Goal: Task Accomplishment & Management: Use online tool/utility

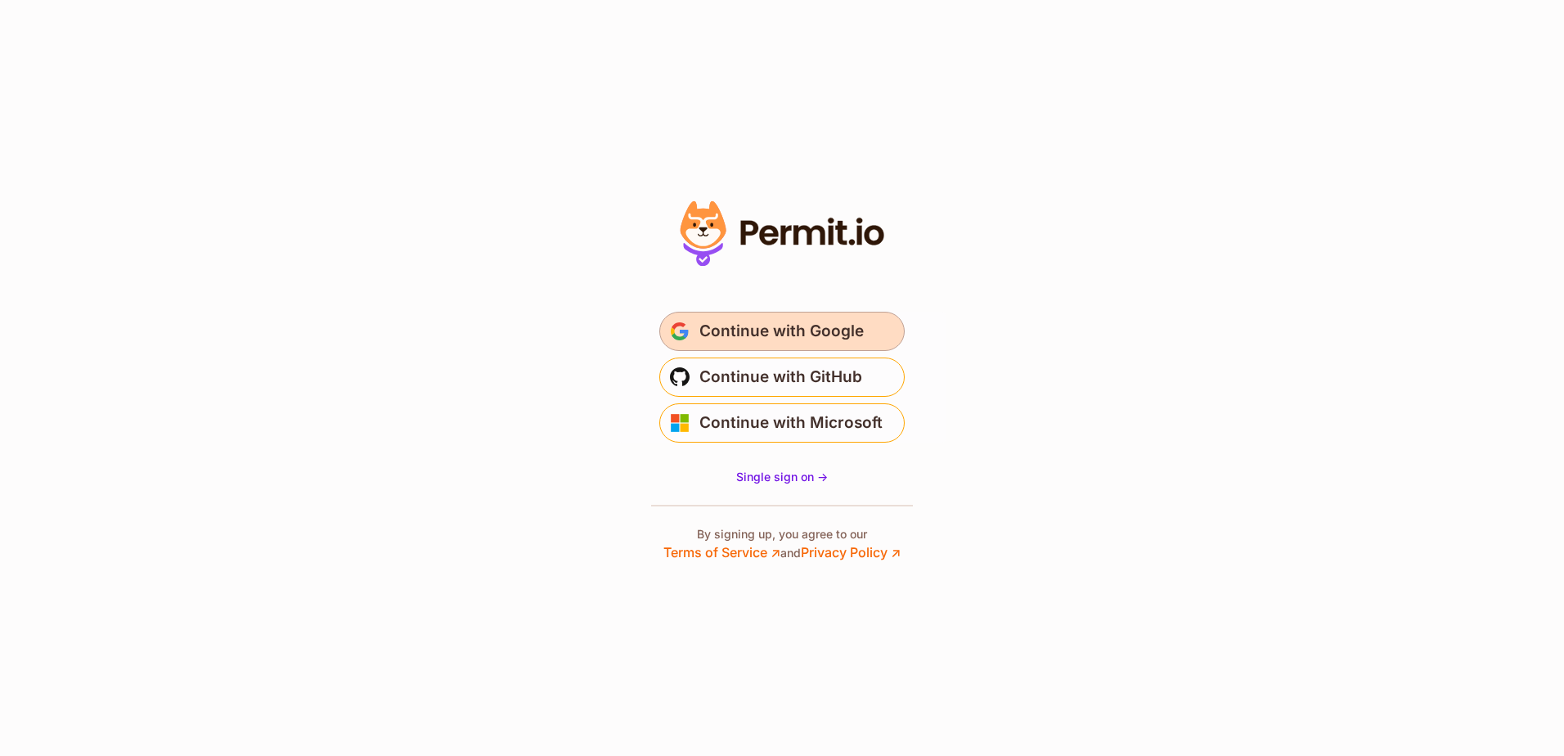
click at [754, 322] on span "Continue with Google" at bounding box center [781, 331] width 164 height 26
